Goal: Task Accomplishment & Management: Complete application form

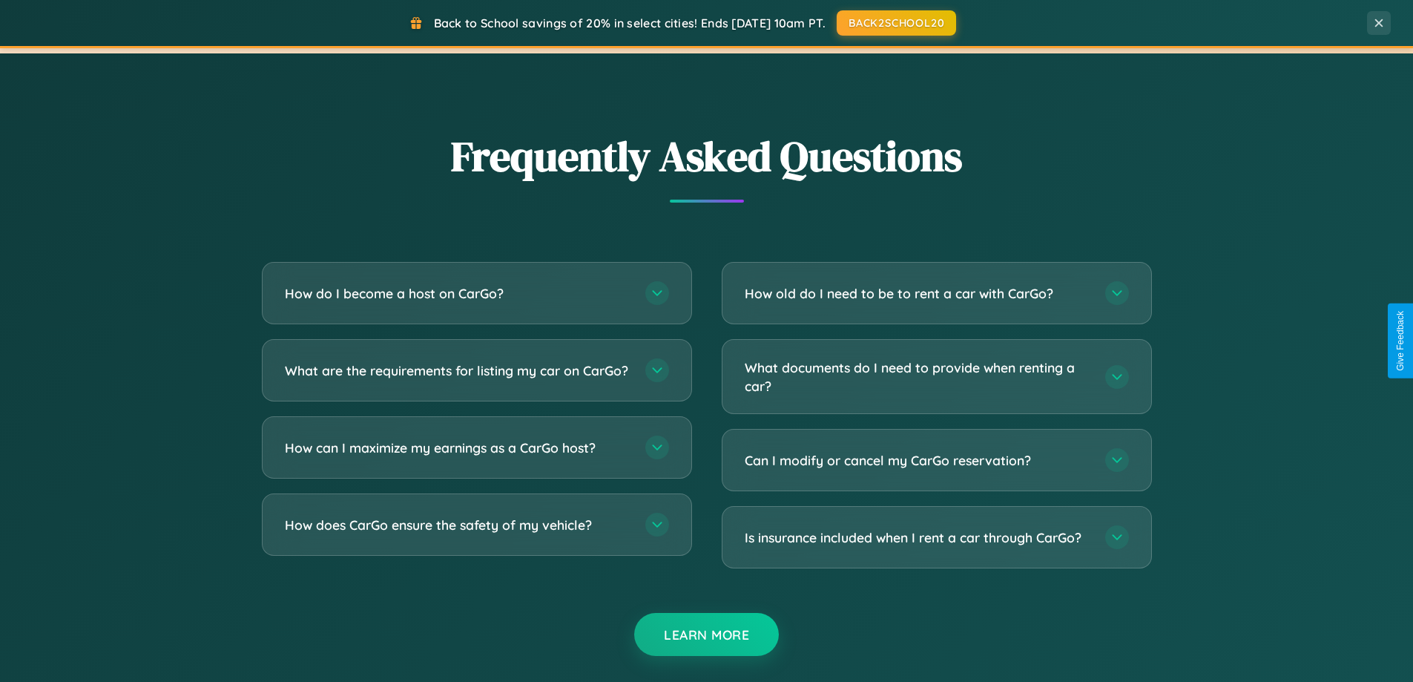
scroll to position [2854, 0]
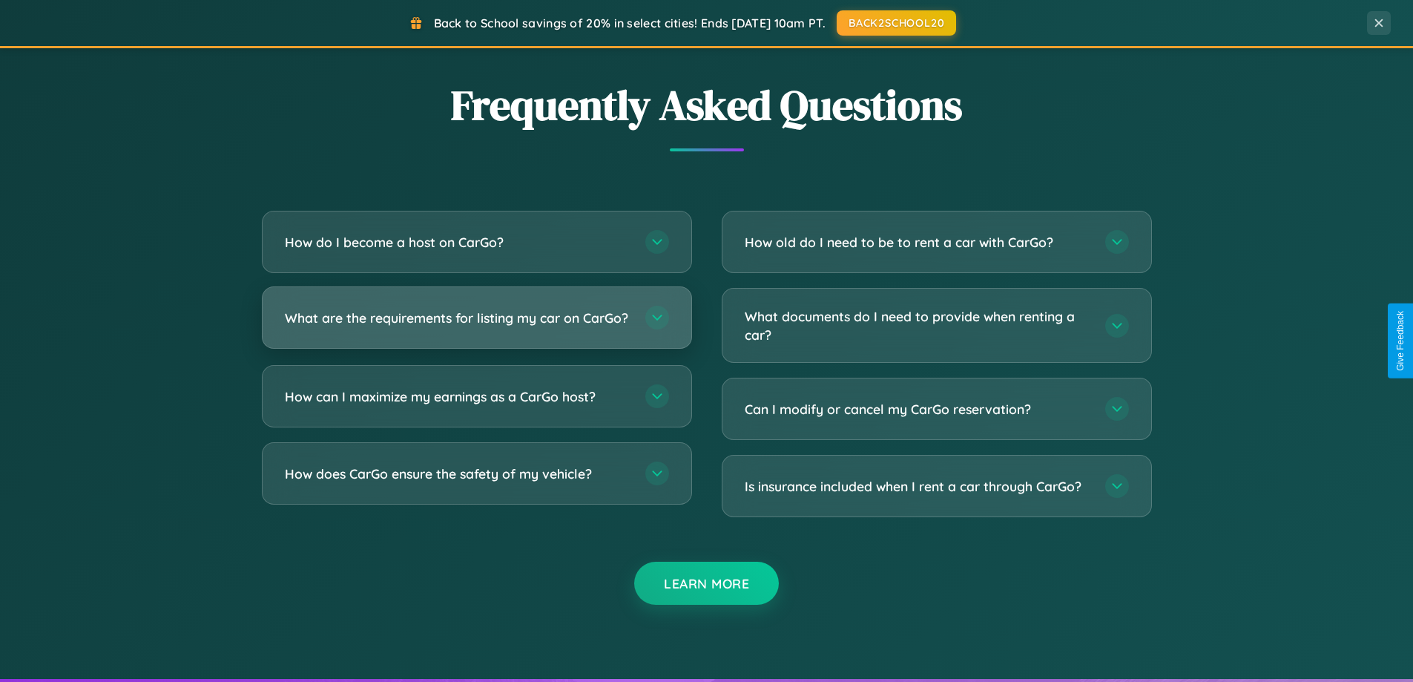
click at [476, 323] on h3 "What are the requirements for listing my car on CarGo?" at bounding box center [458, 318] width 346 height 19
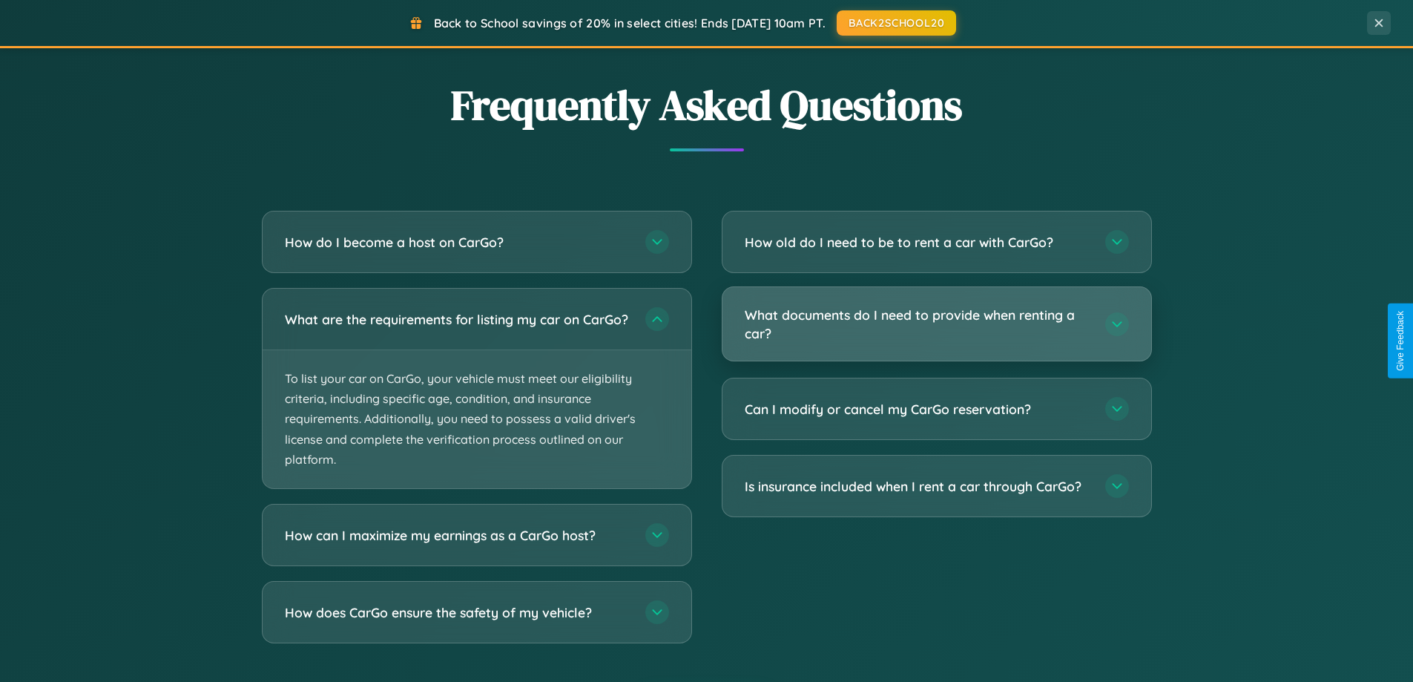
click at [936, 324] on h3 "What documents do I need to provide when renting a car?" at bounding box center [918, 324] width 346 height 36
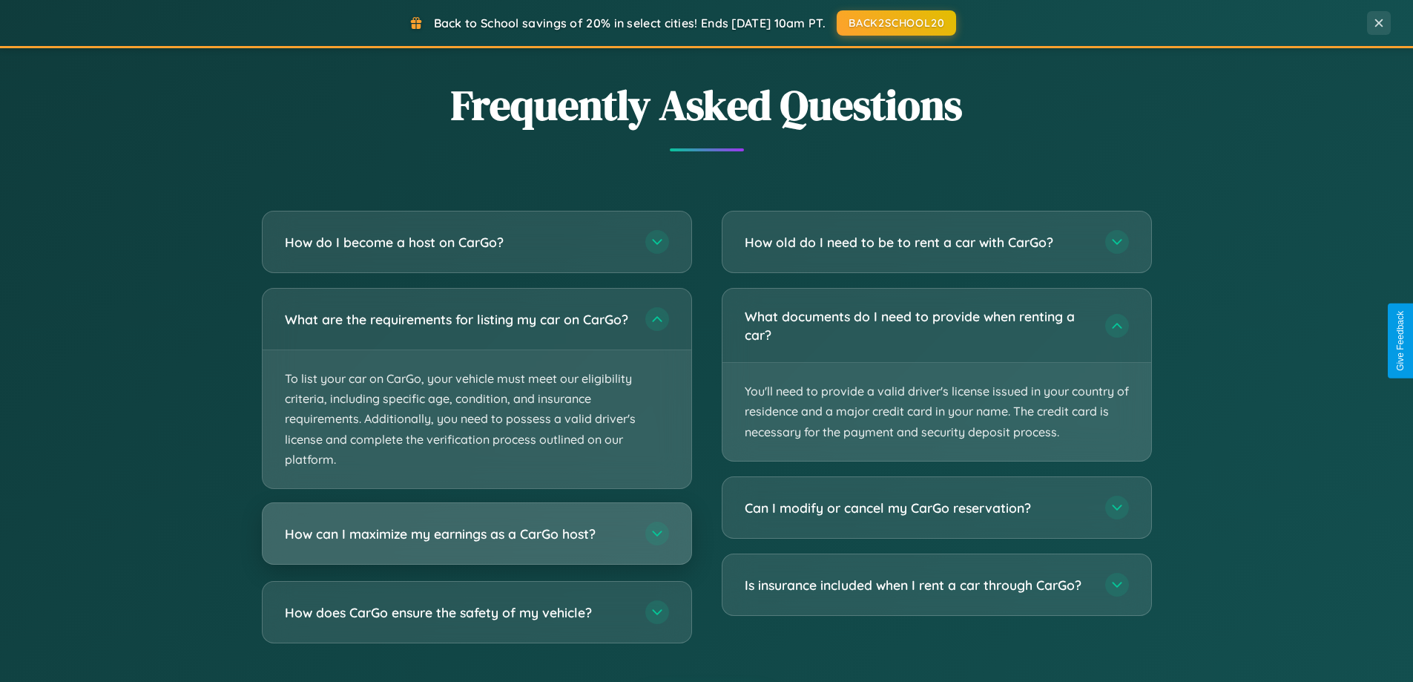
click at [476, 543] on h3 "How can I maximize my earnings as a CarGo host?" at bounding box center [458, 533] width 346 height 19
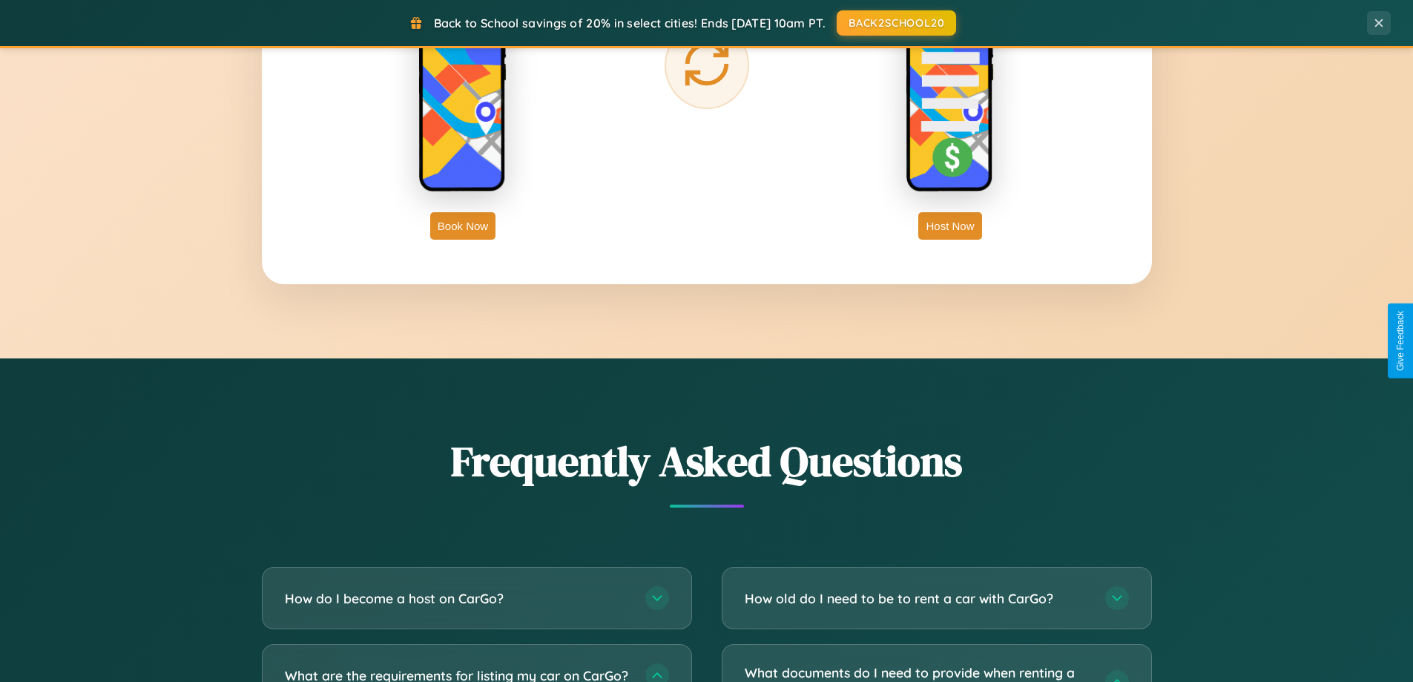
scroll to position [2383, 0]
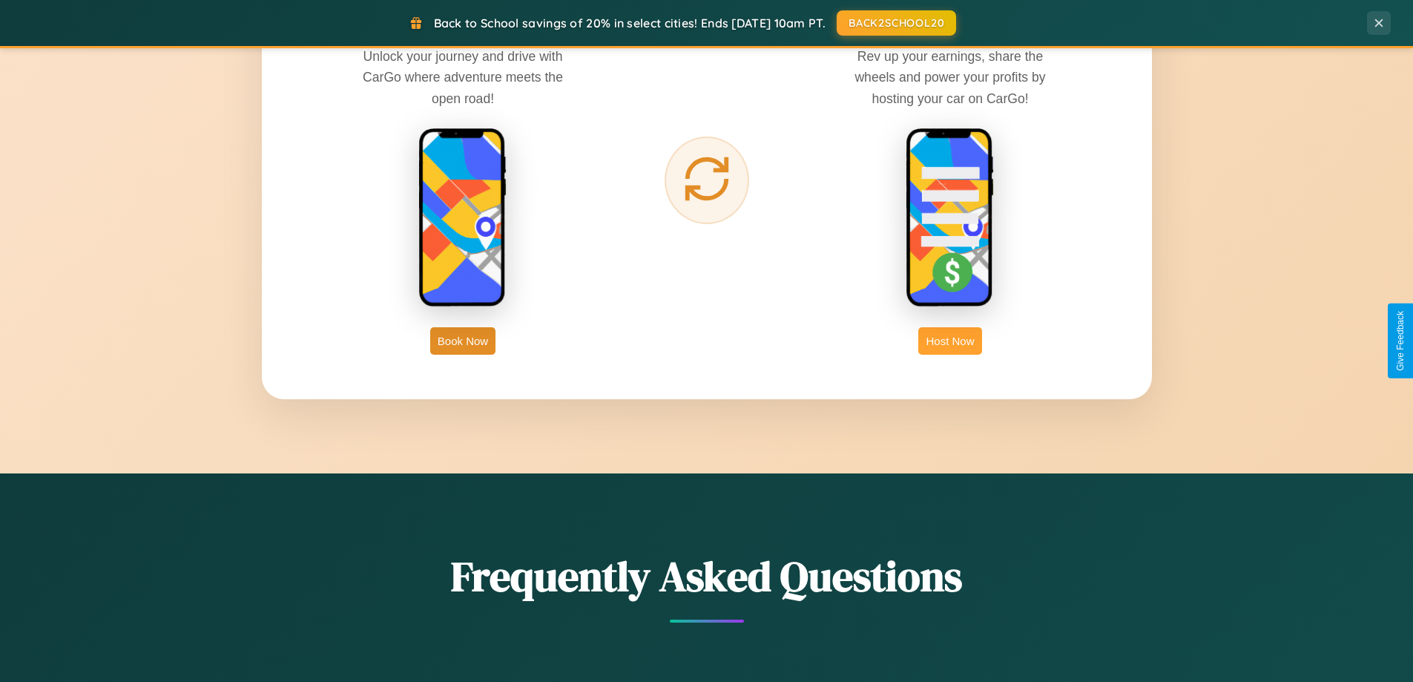
click at [950, 340] on button "Host Now" at bounding box center [949, 340] width 63 height 27
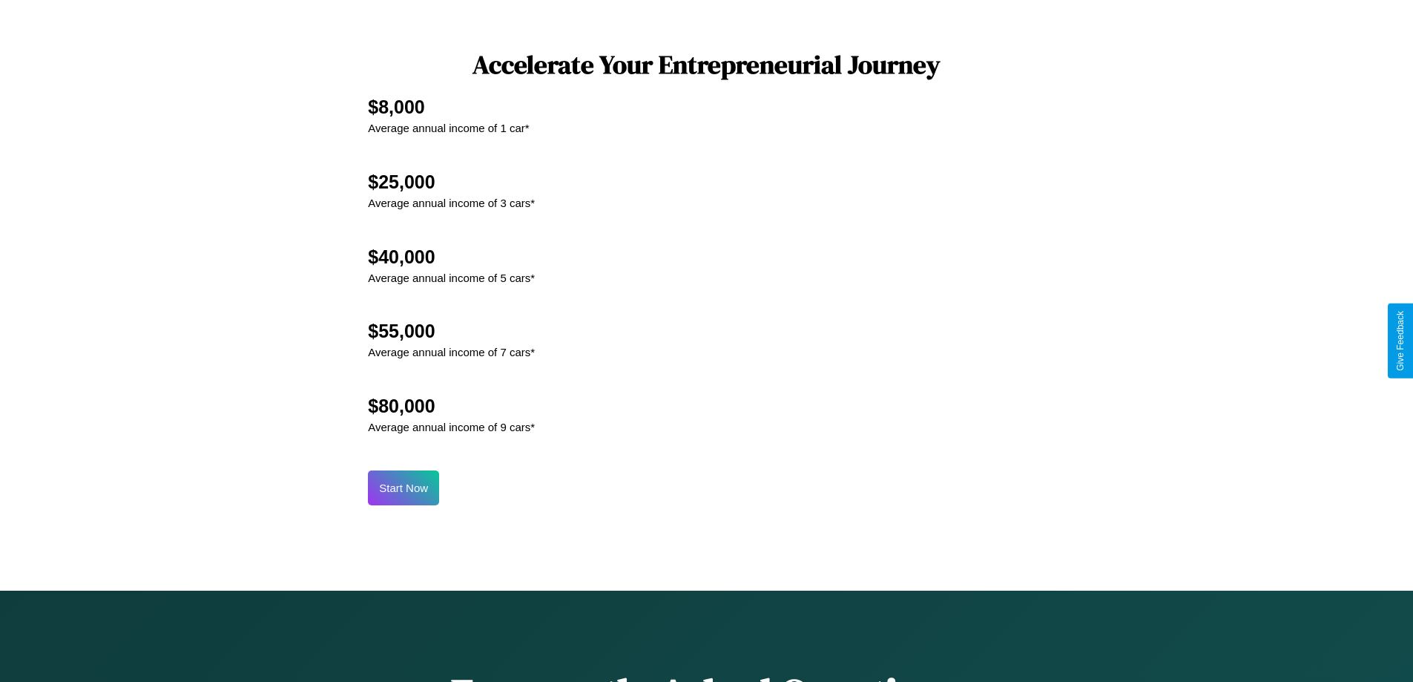
scroll to position [2005, 0]
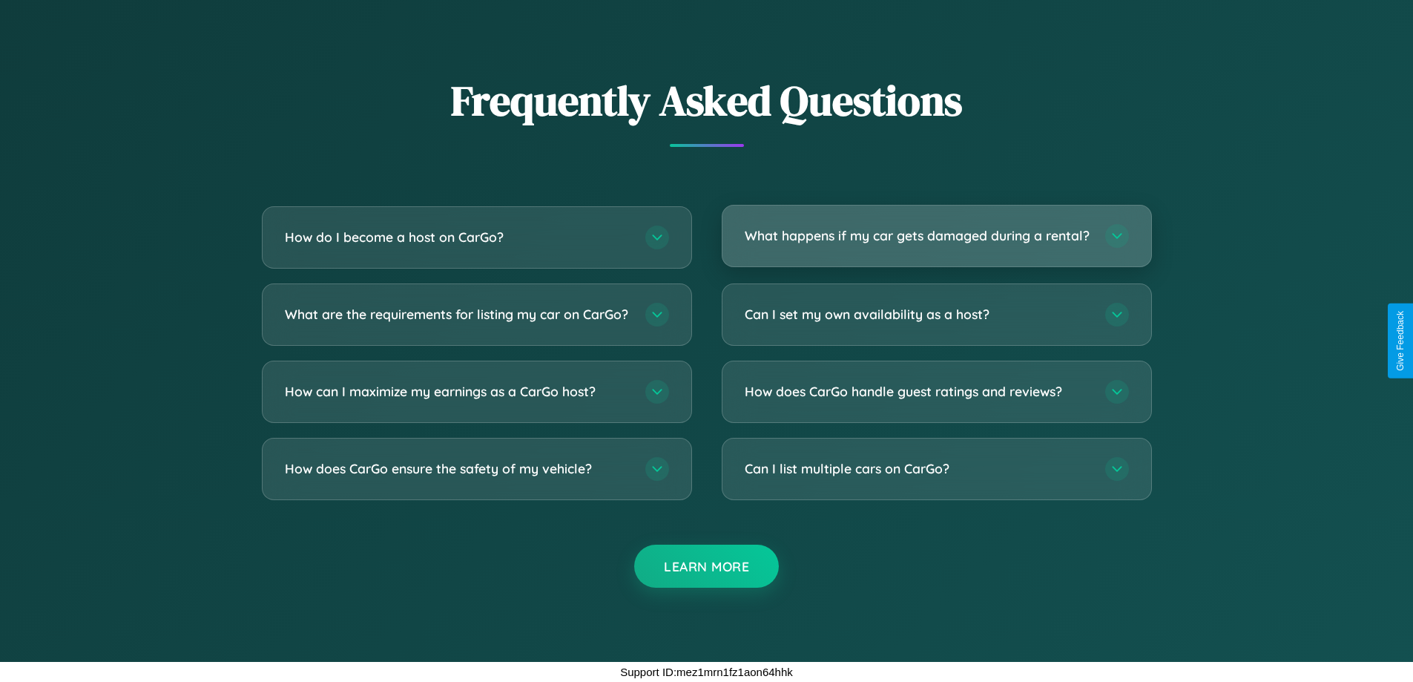
click at [936, 229] on h3 "What happens if my car gets damaged during a rental?" at bounding box center [918, 235] width 346 height 19
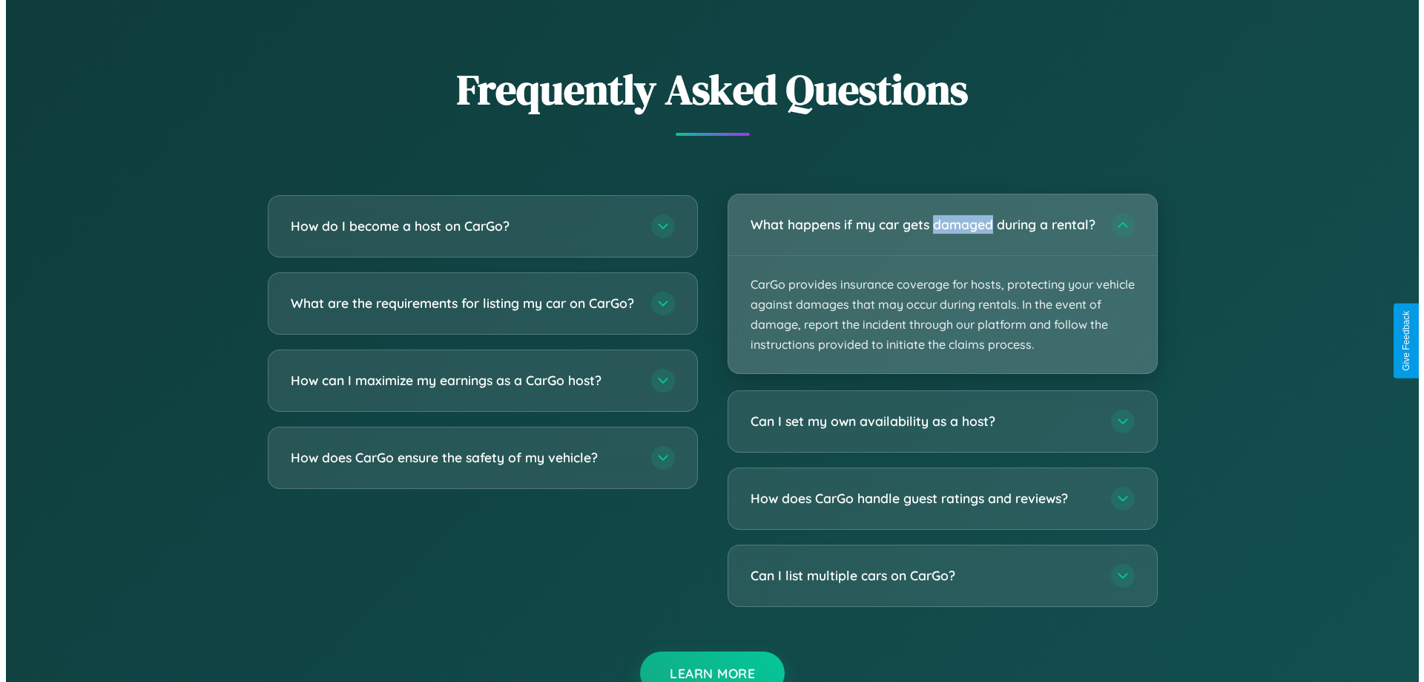
scroll to position [1546, 0]
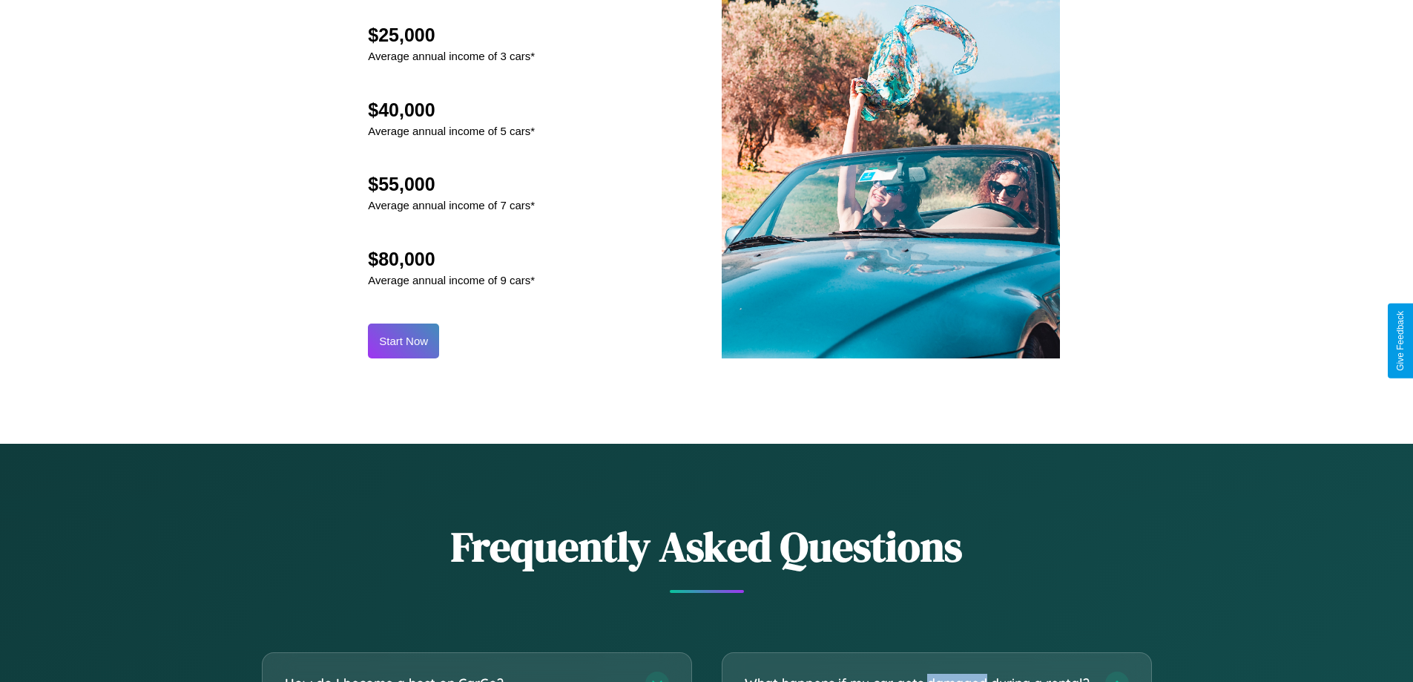
click at [403, 340] on button "Start Now" at bounding box center [403, 340] width 71 height 35
